Goal: Navigation & Orientation: Find specific page/section

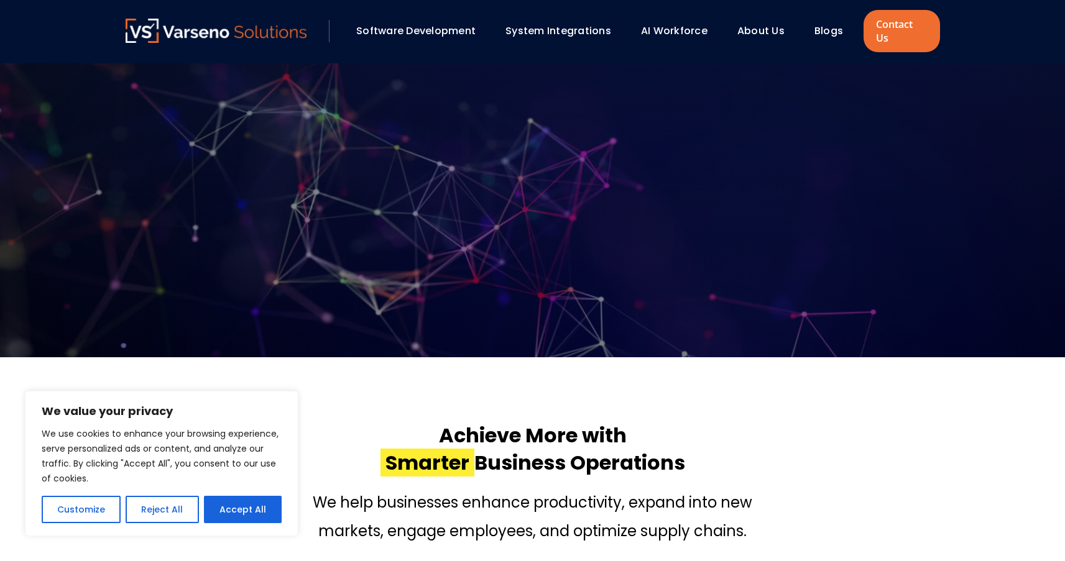
scroll to position [241, 0]
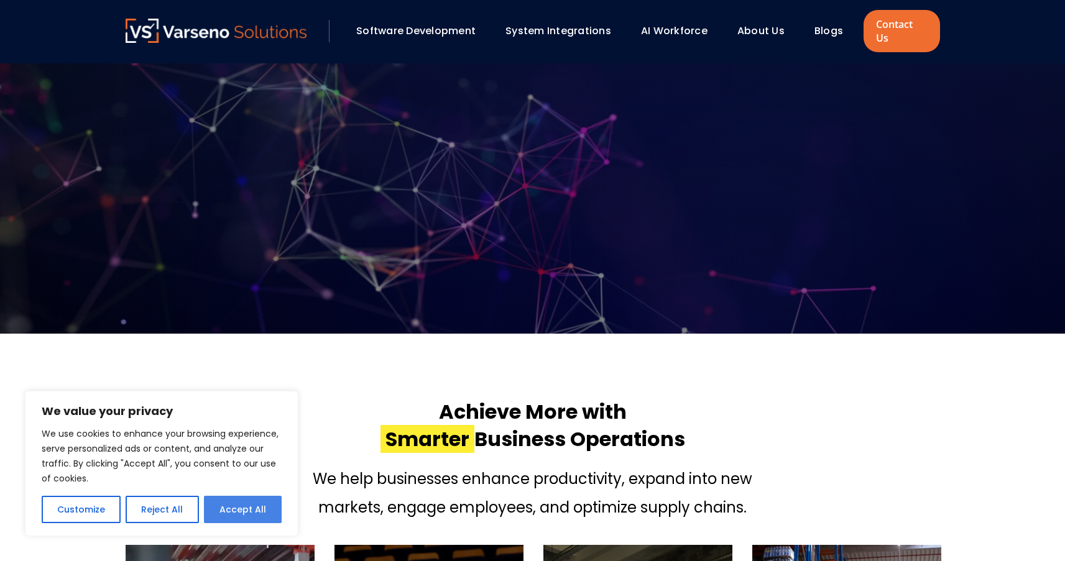
click at [264, 517] on button "Accept All" at bounding box center [243, 509] width 78 height 27
checkbox input "true"
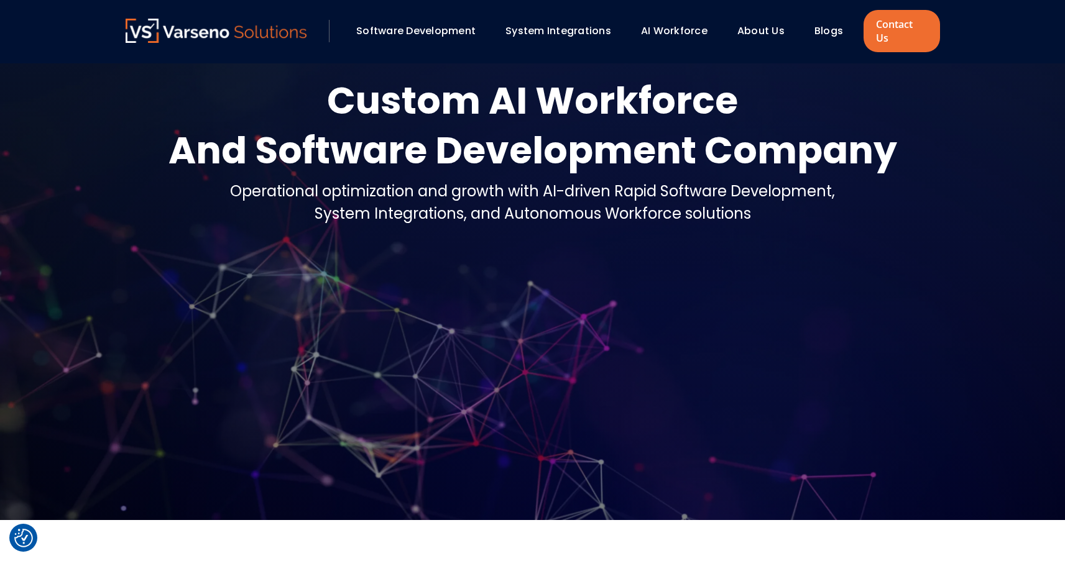
scroll to position [0, 0]
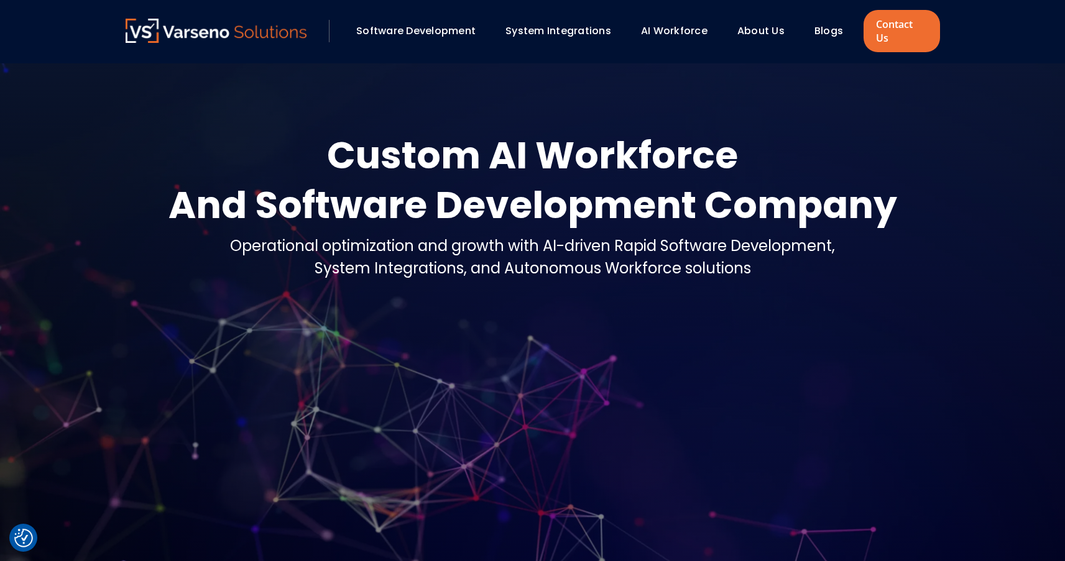
click at [764, 25] on link "About Us" at bounding box center [760, 31] width 47 height 14
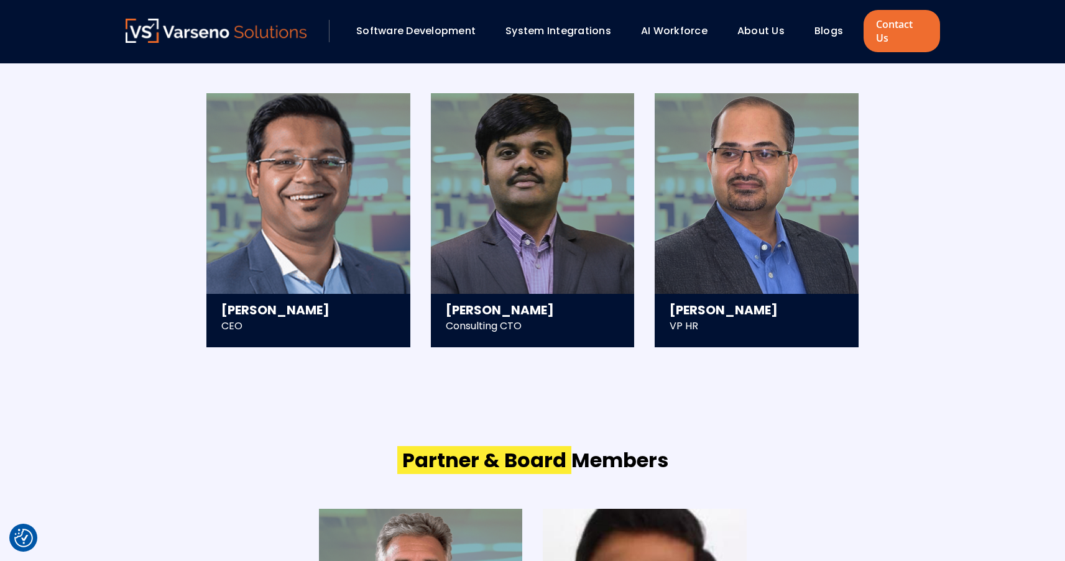
scroll to position [1754, 0]
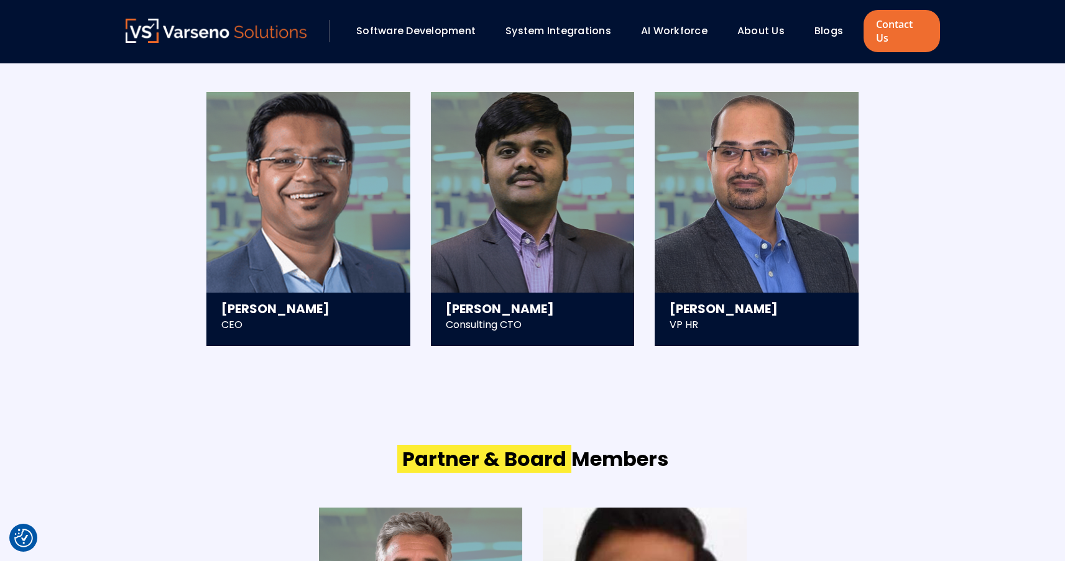
click at [981, 299] on section "Management Team [PERSON_NAME] CEO - Scaled and exited a 300+ member tech compan…" at bounding box center [532, 188] width 1065 height 416
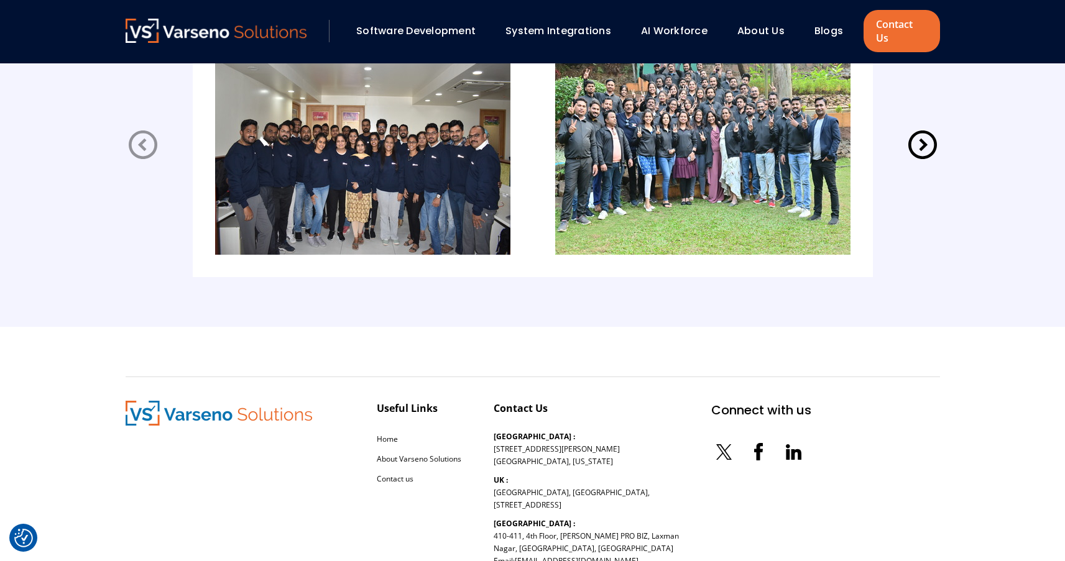
scroll to position [2681, 0]
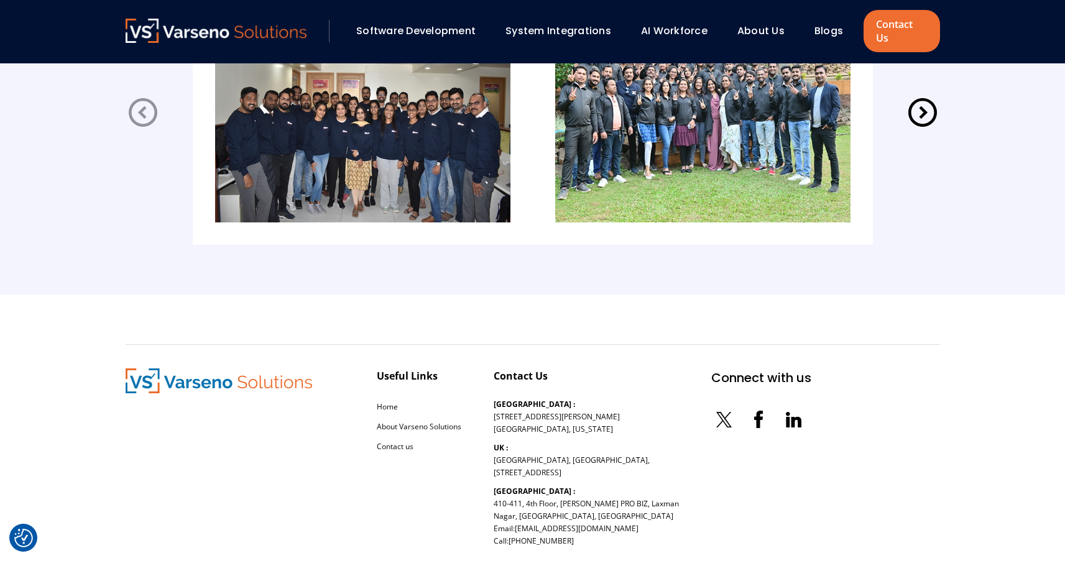
click at [791, 417] on icon at bounding box center [796, 422] width 10 height 11
